Goal: Find contact information: Find contact information

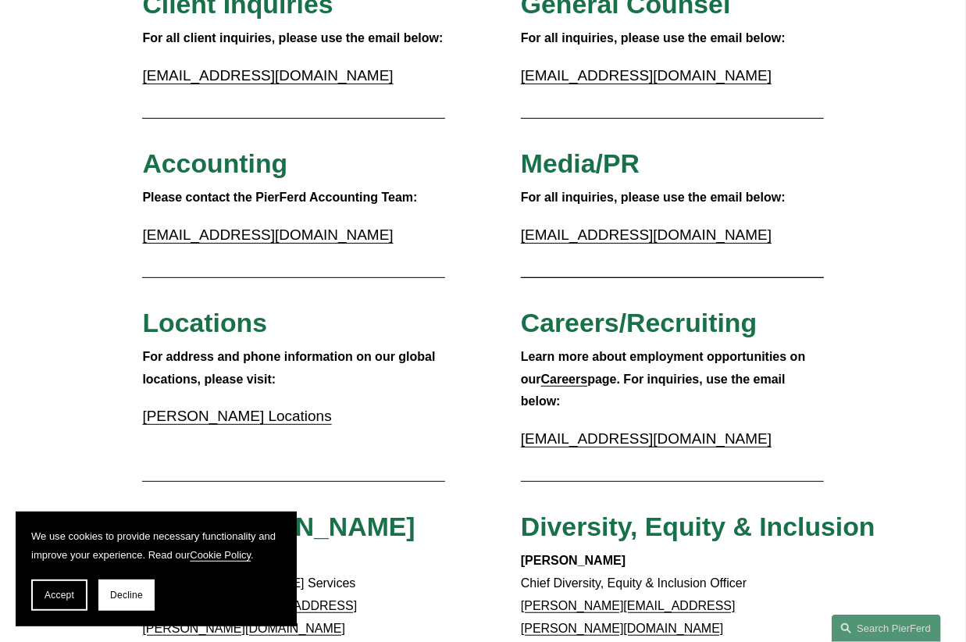
drag, startPoint x: 208, startPoint y: 166, endPoint x: 241, endPoint y: 246, distance: 86.9
click at [209, 171] on span "Accounting" at bounding box center [214, 163] width 145 height 30
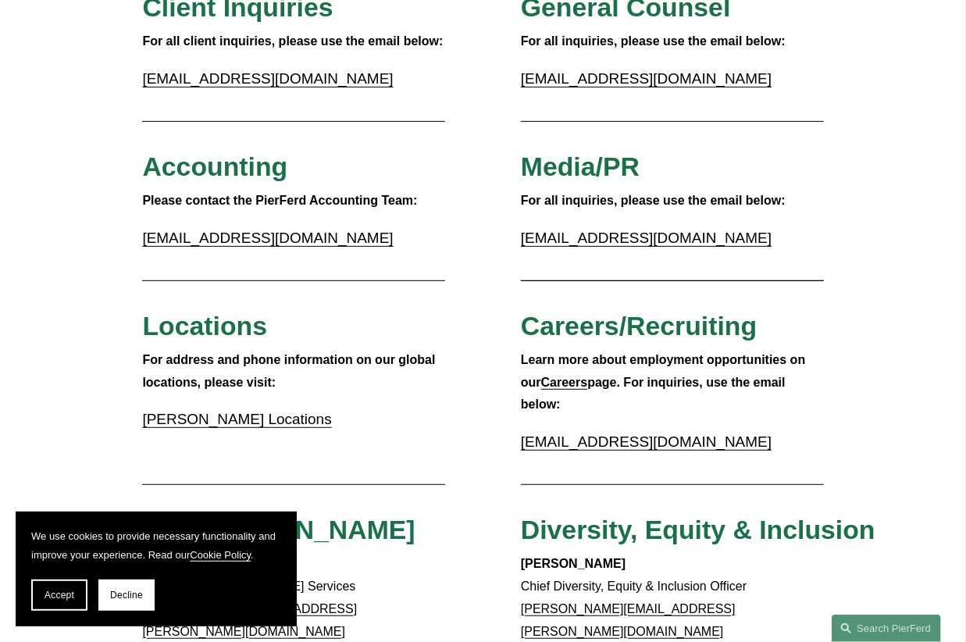
click at [241, 203] on strong "Please contact the PierFerd Accounting Team:" at bounding box center [279, 200] width 275 height 13
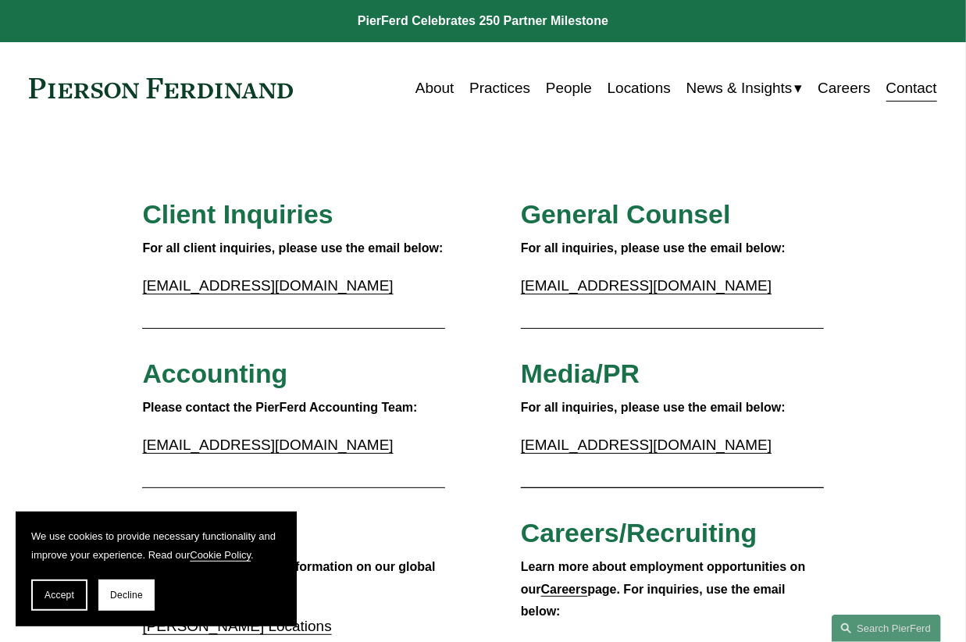
click at [559, 91] on link "People" at bounding box center [569, 88] width 46 height 30
click at [238, 448] on link "[EMAIL_ADDRESS][DOMAIN_NAME]" at bounding box center [267, 445] width 251 height 16
click at [350, 366] on h3 "Accounting" at bounding box center [293, 374] width 303 height 33
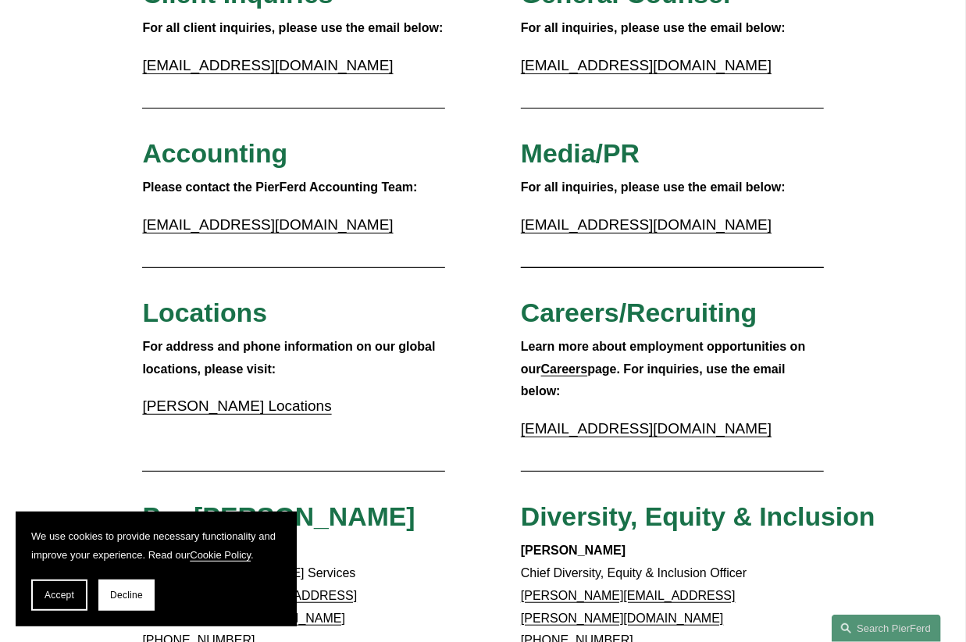
scroll to position [221, 0]
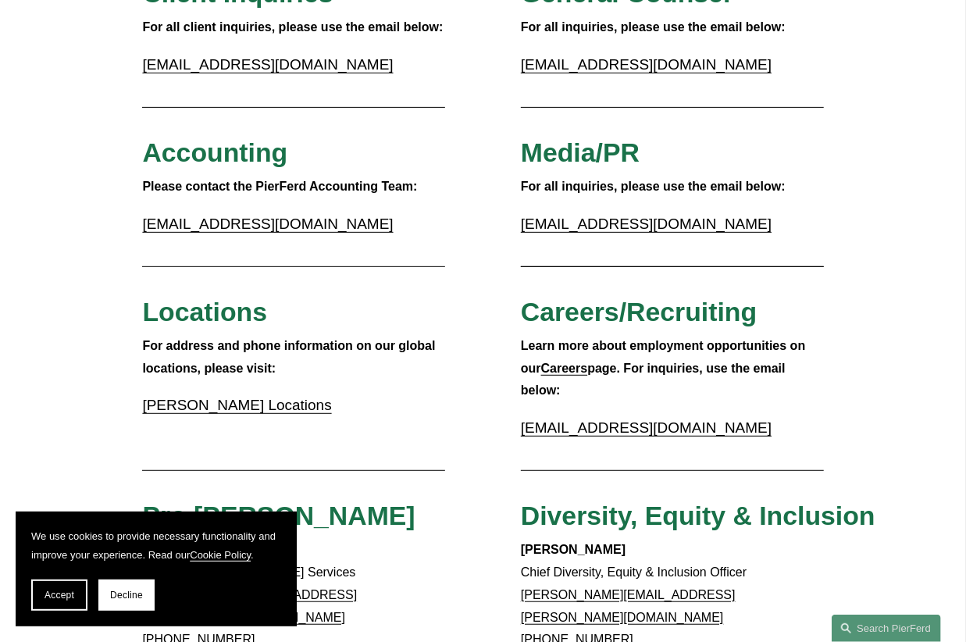
click at [336, 184] on strong "Please contact the PierFerd Accounting Team:" at bounding box center [279, 186] width 275 height 13
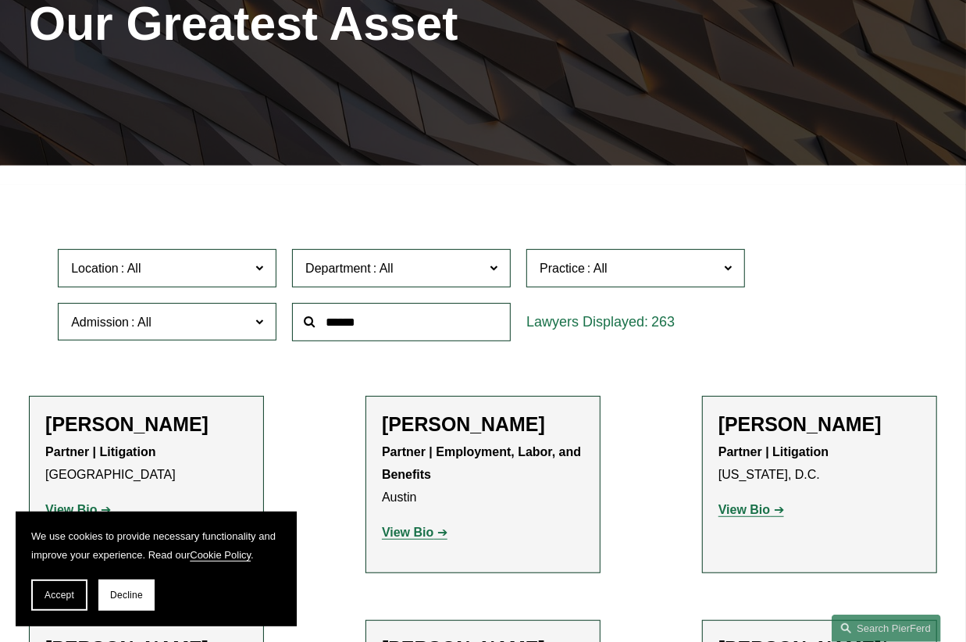
scroll to position [229, 0]
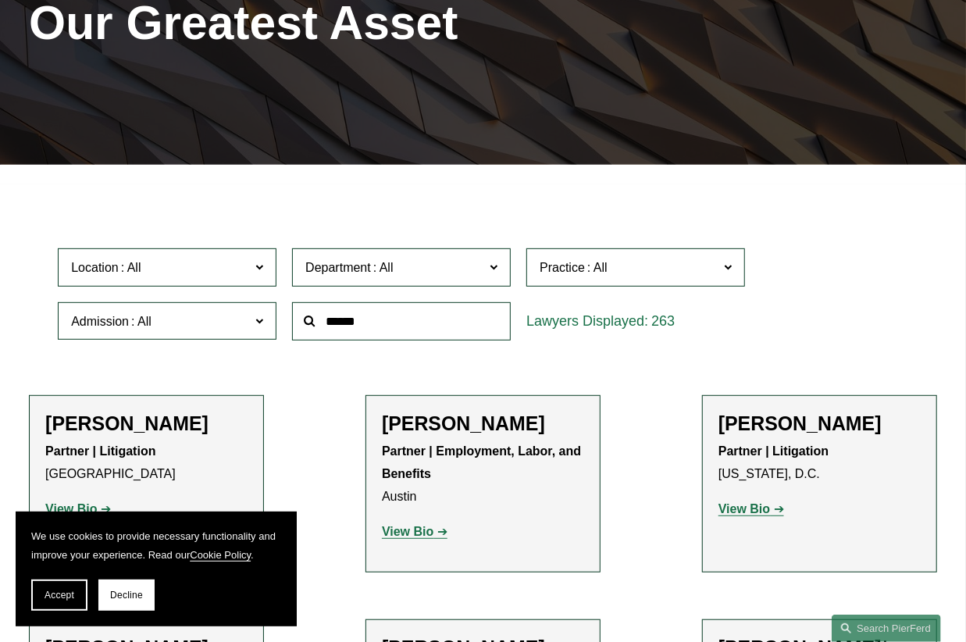
click at [478, 262] on span "Department" at bounding box center [394, 267] width 179 height 21
click at [0, 0] on link "Corporate" at bounding box center [0, 0] width 0 height 0
click at [580, 278] on span "Practice" at bounding box center [629, 267] width 179 height 21
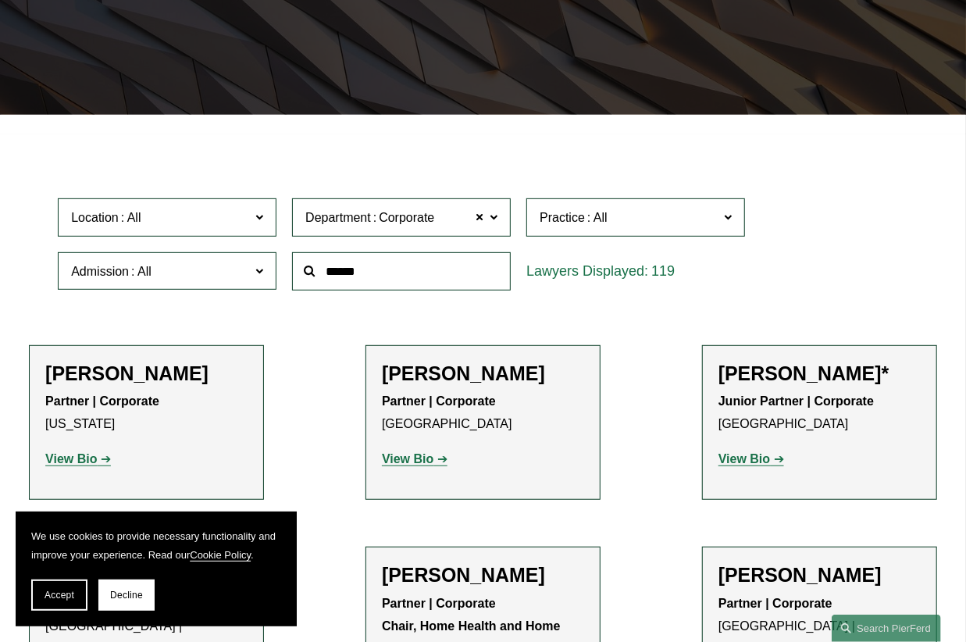
click at [384, 251] on div "Location All Atlanta Austin Bellevue Boston Charlotte Chicago Cincinnati Clevel…" at bounding box center [483, 244] width 866 height 107
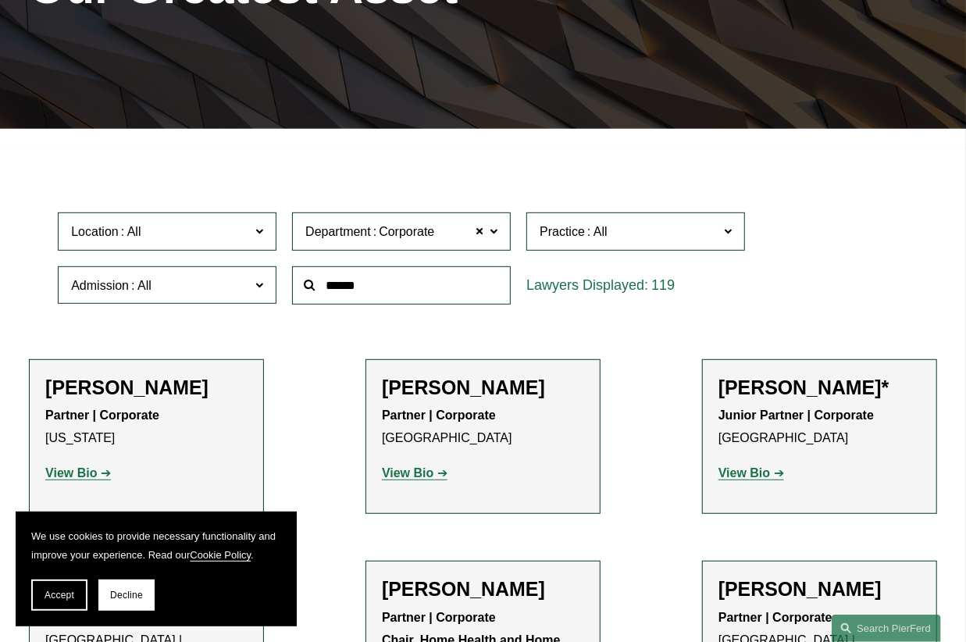
drag, startPoint x: 387, startPoint y: 270, endPoint x: 386, endPoint y: 281, distance: 11.0
click at [387, 276] on input "text" at bounding box center [401, 285] width 219 height 38
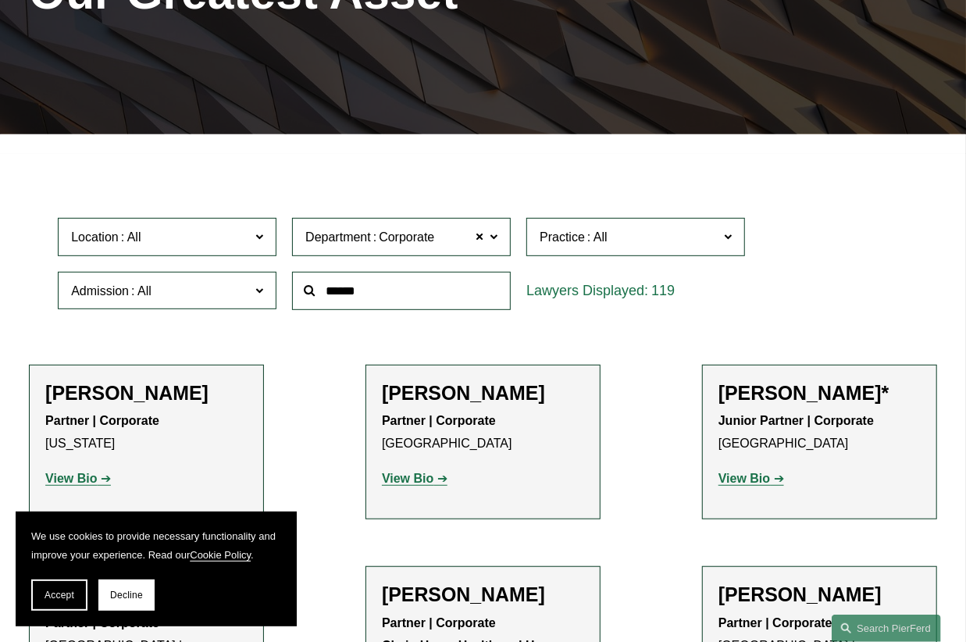
click at [386, 285] on input "text" at bounding box center [401, 291] width 219 height 38
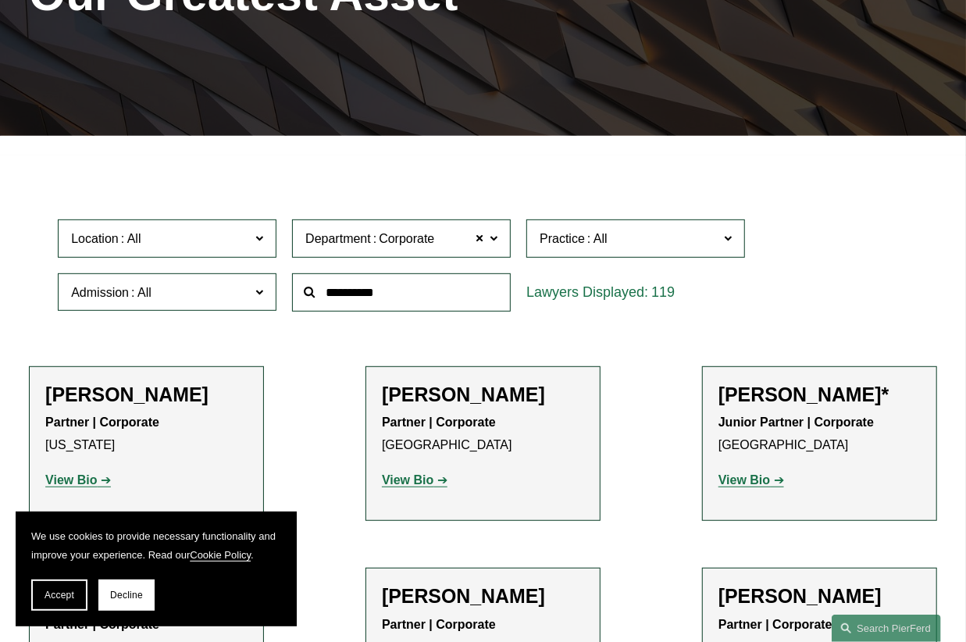
type input "**********"
click at [473, 240] on span "Department Corporate" at bounding box center [394, 238] width 179 height 21
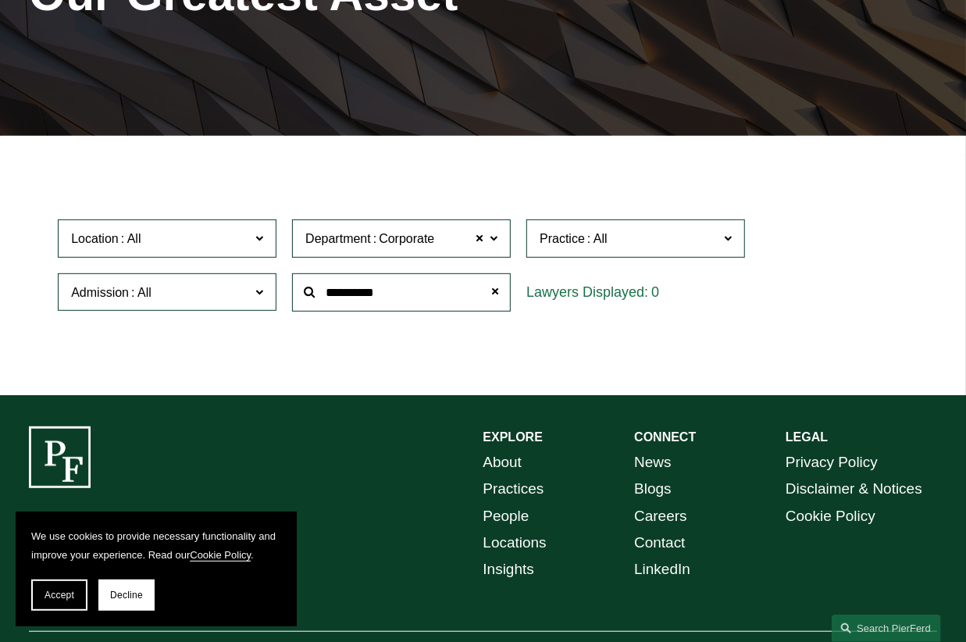
click at [505, 170] on ul "Filter Location All Atlanta Austin Bellevue Boston Charlotte Chicago Cincinnati…" at bounding box center [483, 265] width 966 height 201
click at [0, 0] on link "All" at bounding box center [0, 0] width 0 height 0
click at [379, 303] on input "**********" at bounding box center [401, 292] width 219 height 38
click at [303, 292] on span at bounding box center [303, 292] width 0 height 0
click at [325, 301] on input "**********" at bounding box center [401, 292] width 219 height 38
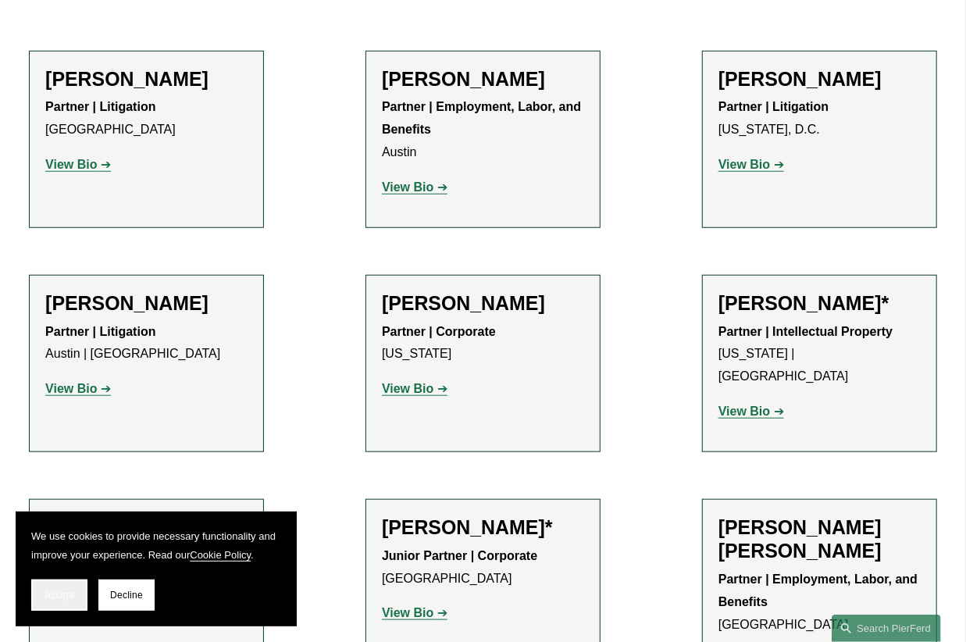
click at [52, 589] on button "Accept" at bounding box center [59, 595] width 56 height 31
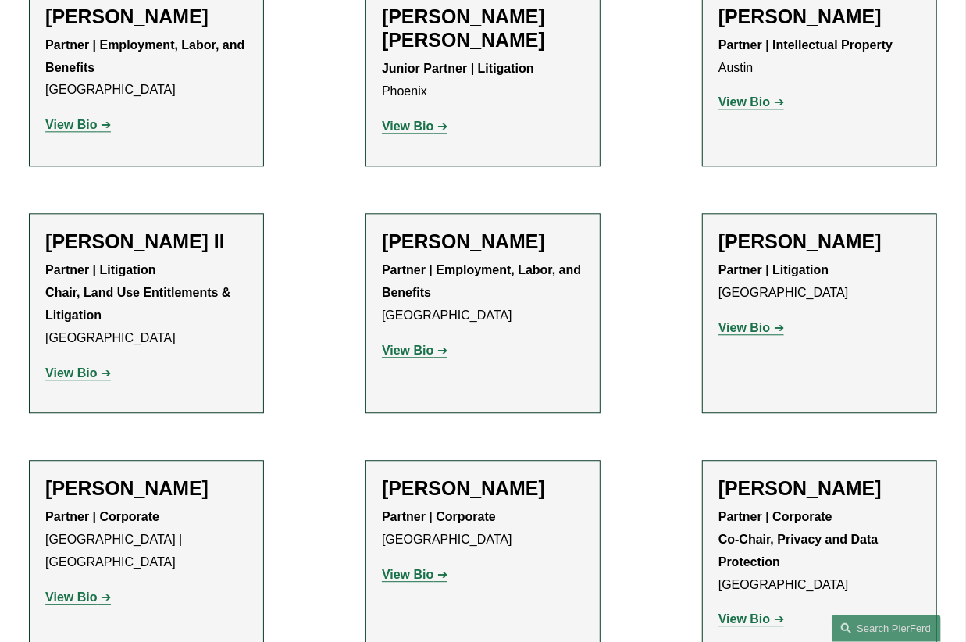
scroll to position [1858, 0]
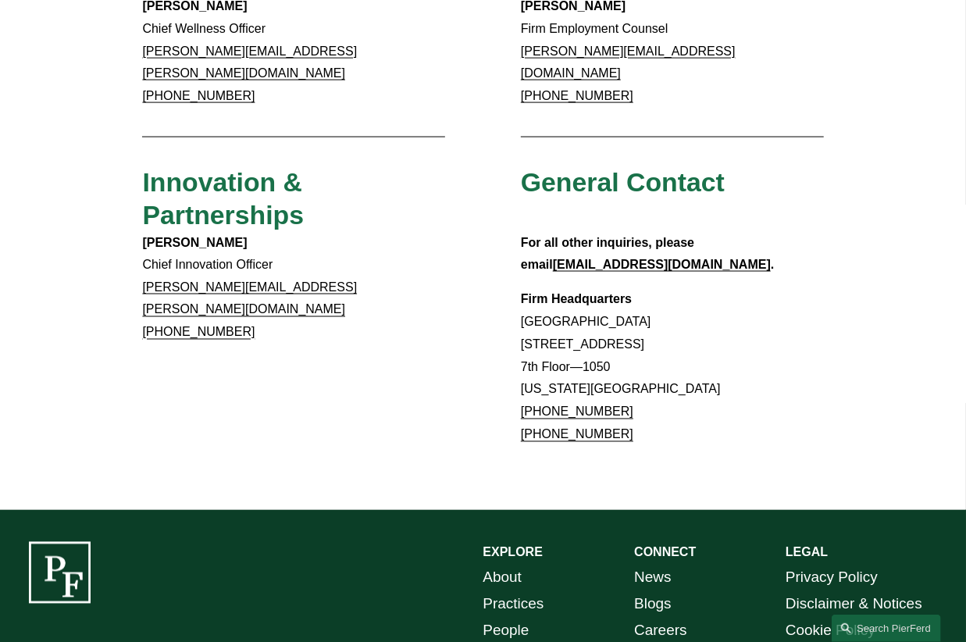
scroll to position [1184, 0]
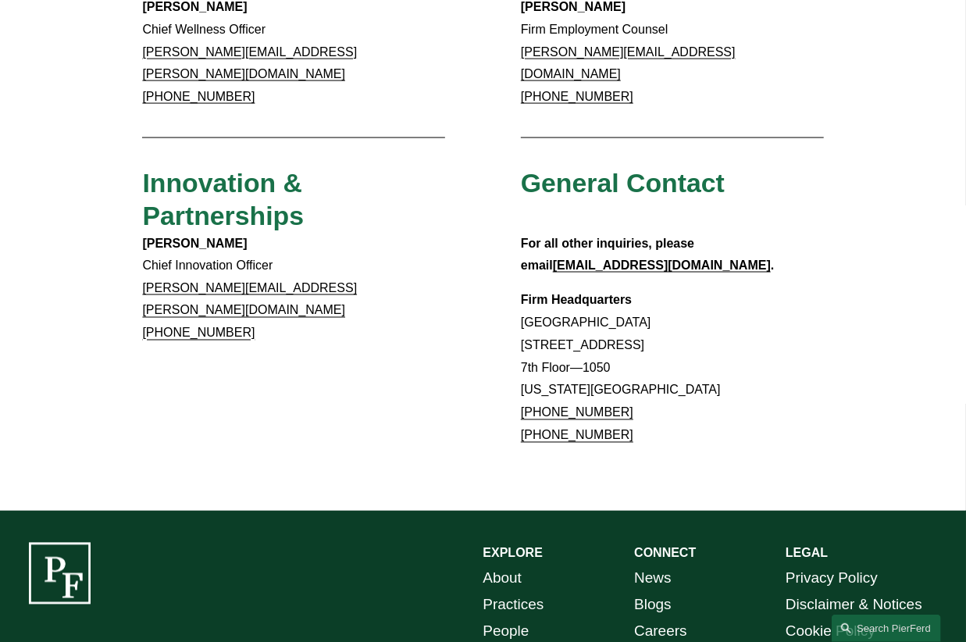
click at [698, 237] on strong "For all other inquiries, please email" at bounding box center [609, 255] width 177 height 36
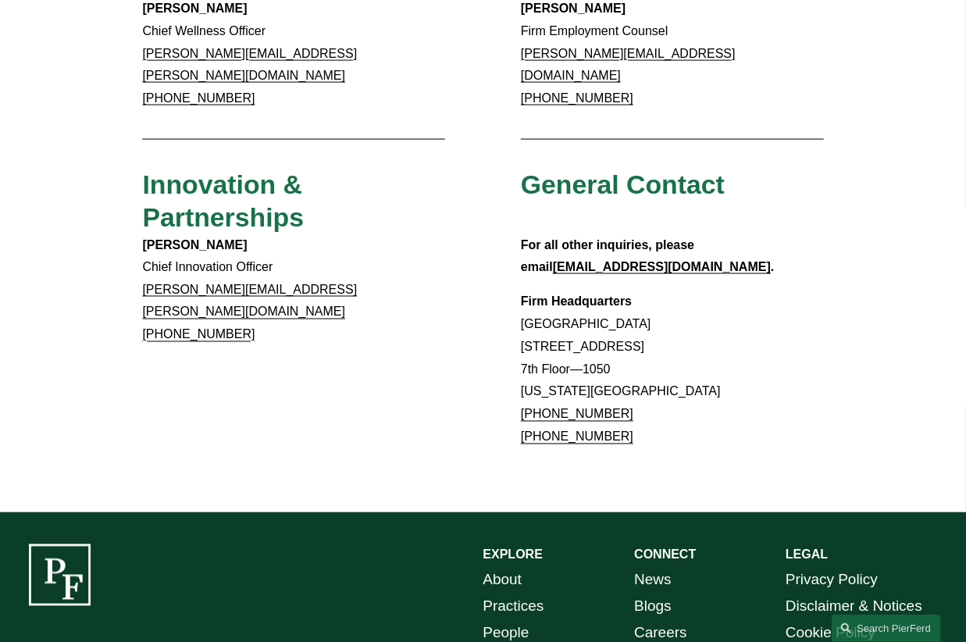
scroll to position [1184, 0]
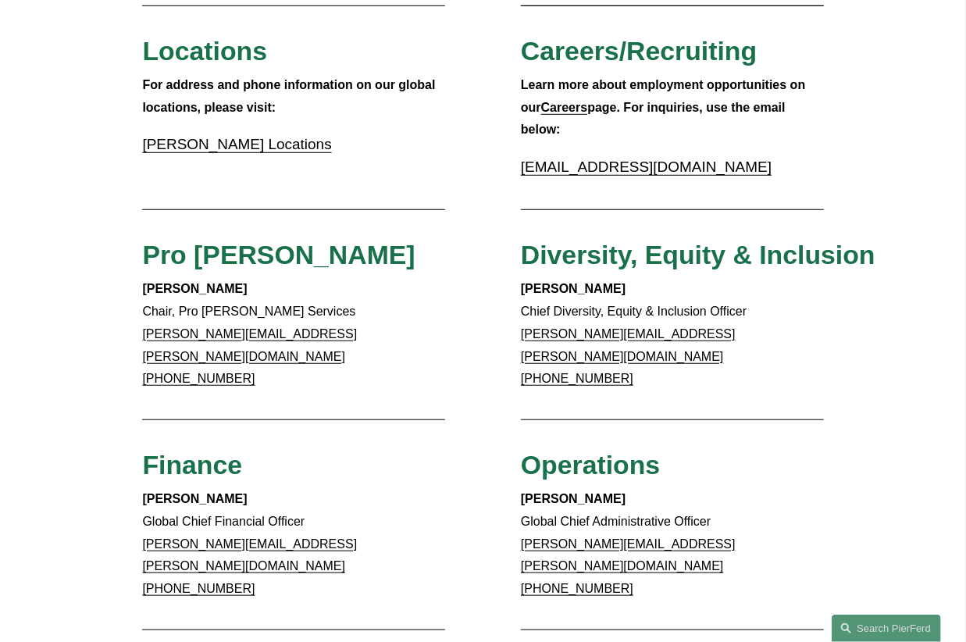
scroll to position [484, 0]
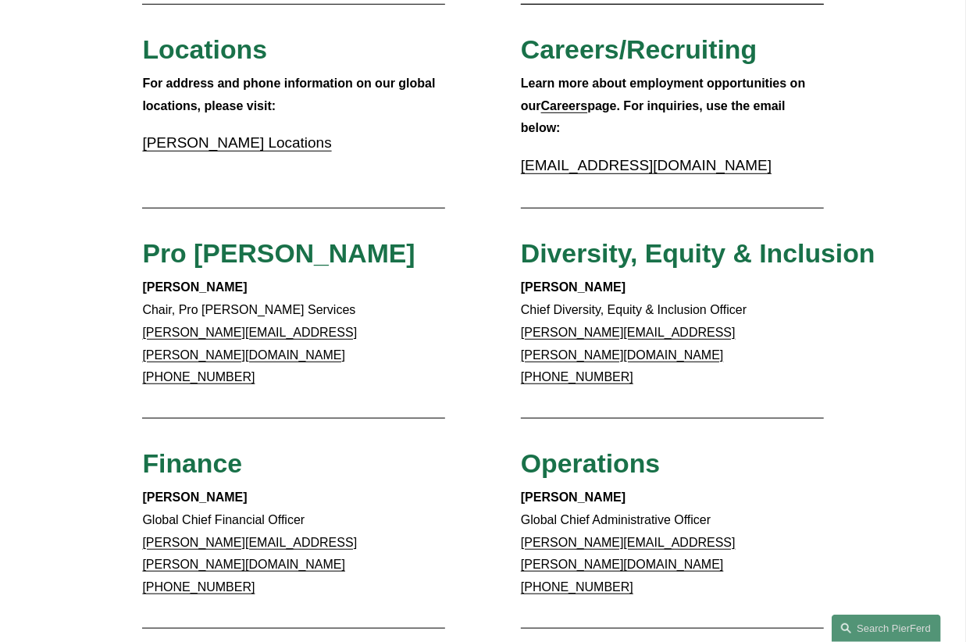
drag, startPoint x: 8, startPoint y: 173, endPoint x: 67, endPoint y: 175, distance: 59.4
click at [11, 173] on div "Client Inquiries For all client inquiries, please use the email below: [EMAIL_A…" at bounding box center [483, 432] width 966 height 1434
click at [264, 148] on link "[PERSON_NAME] Locations" at bounding box center [236, 142] width 189 height 16
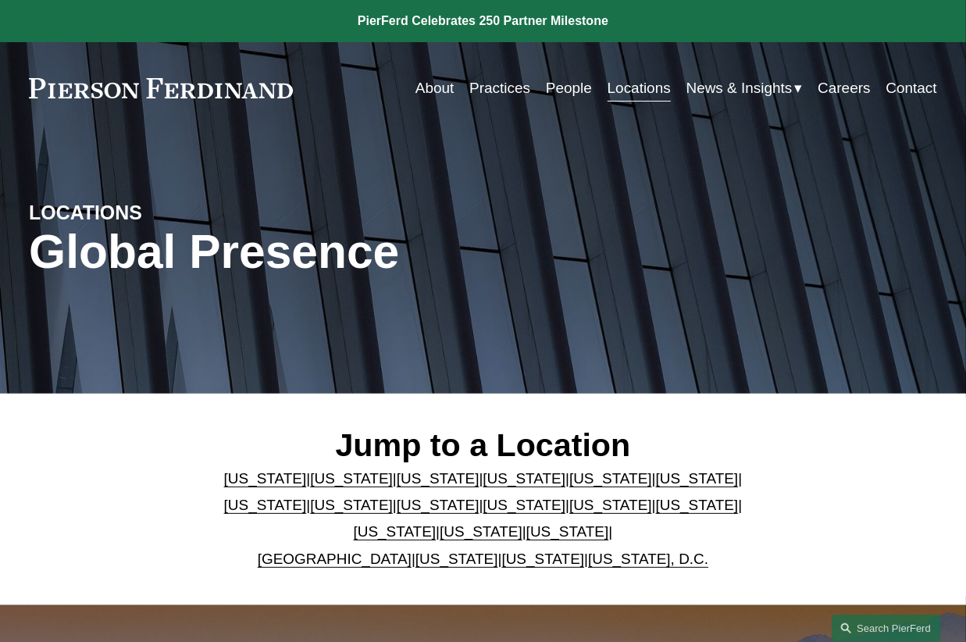
click at [484, 512] on link "[US_STATE]" at bounding box center [525, 505] width 83 height 16
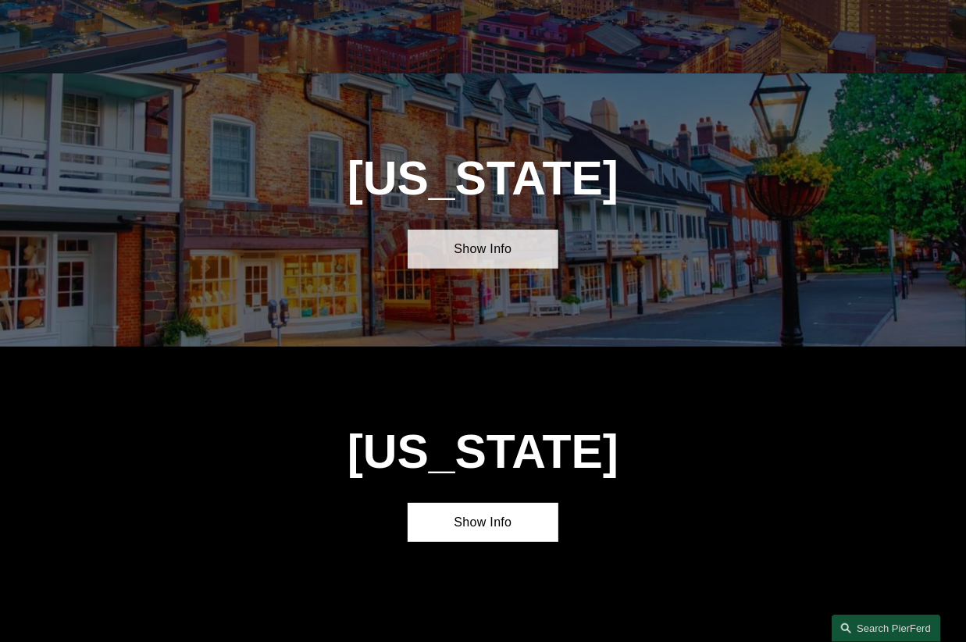
scroll to position [3101, 0]
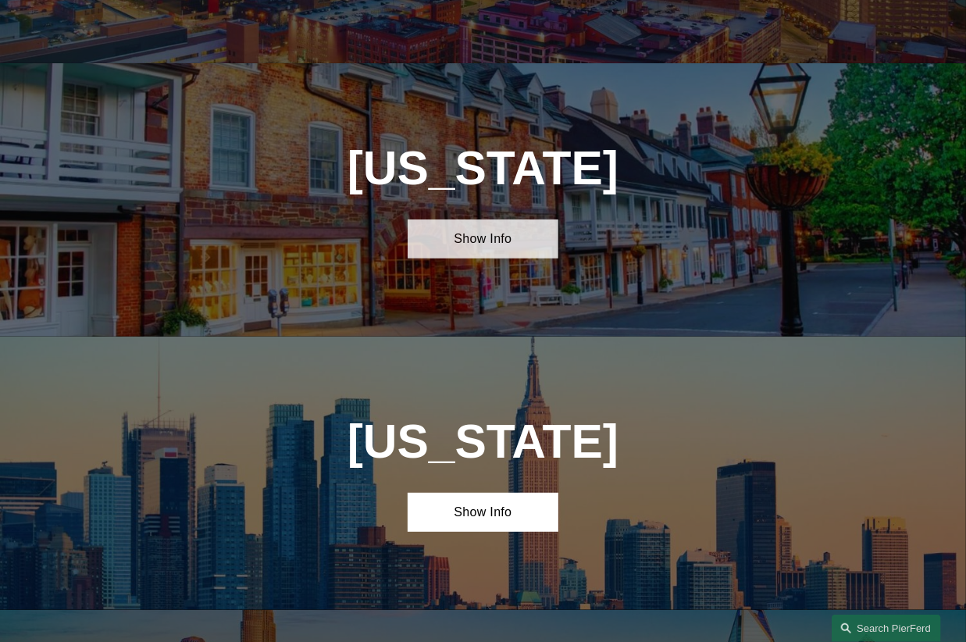
click at [480, 220] on link "Show Info" at bounding box center [484, 239] width 152 height 39
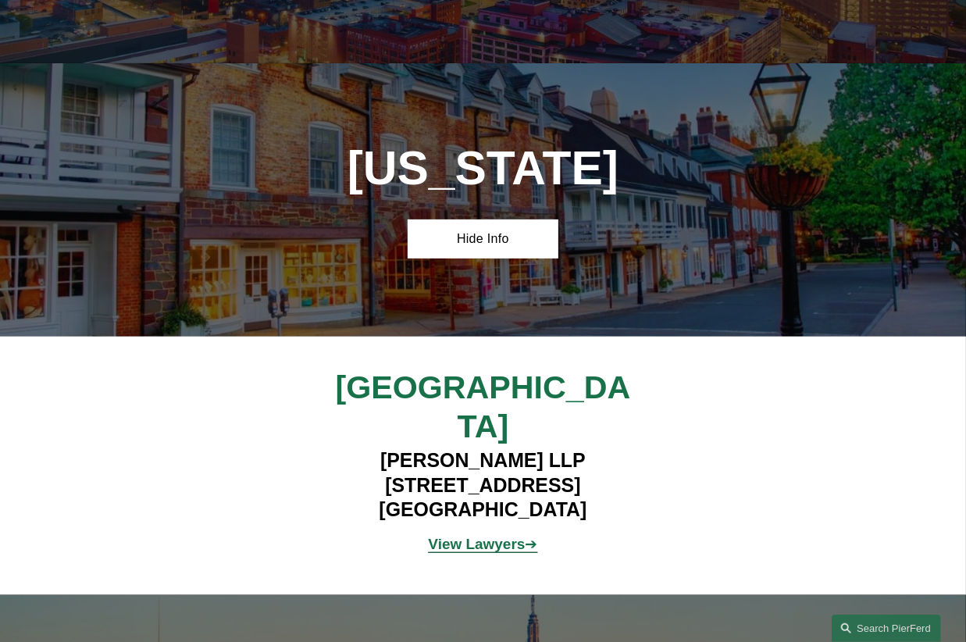
click at [479, 536] on strong "View Lawyers" at bounding box center [477, 544] width 97 height 16
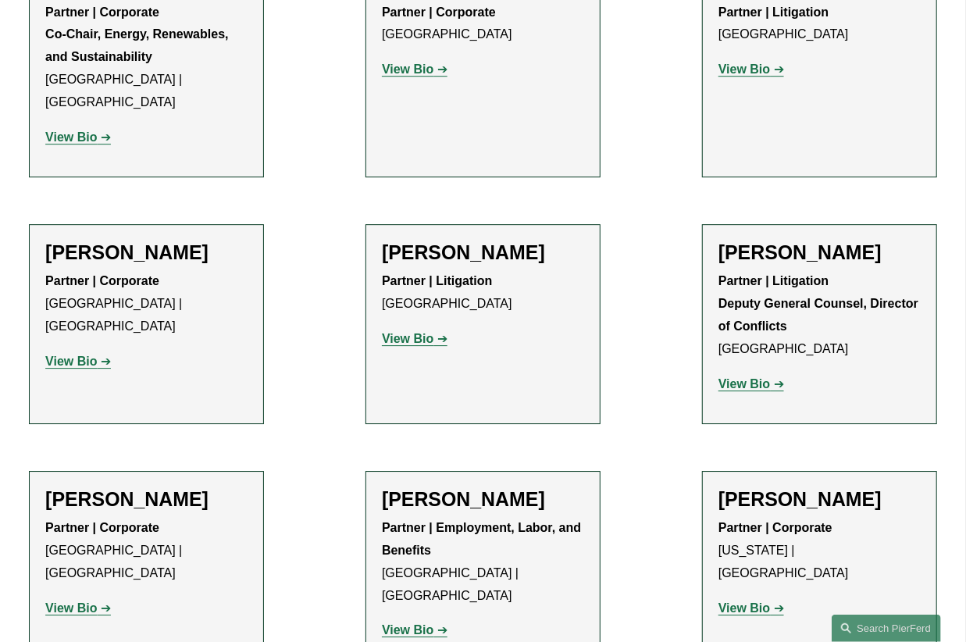
scroll to position [2114, 0]
